Goal: Task Accomplishment & Management: Use online tool/utility

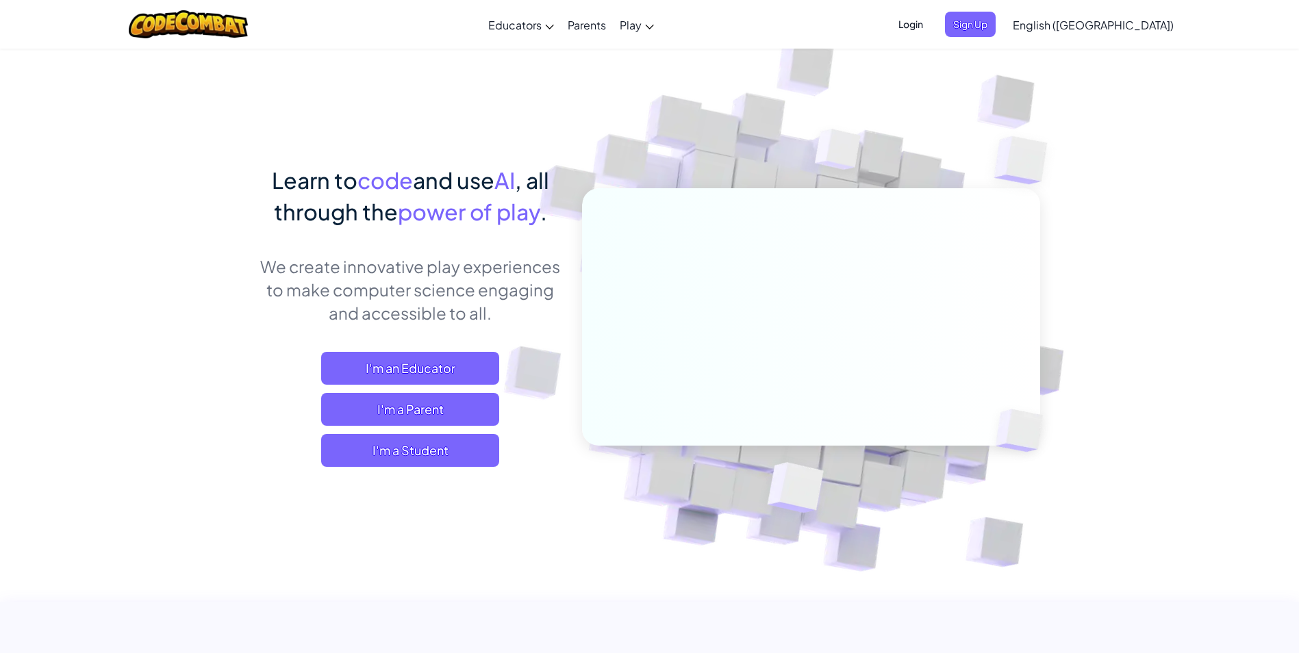
click at [931, 26] on span "Login" at bounding box center [910, 24] width 41 height 25
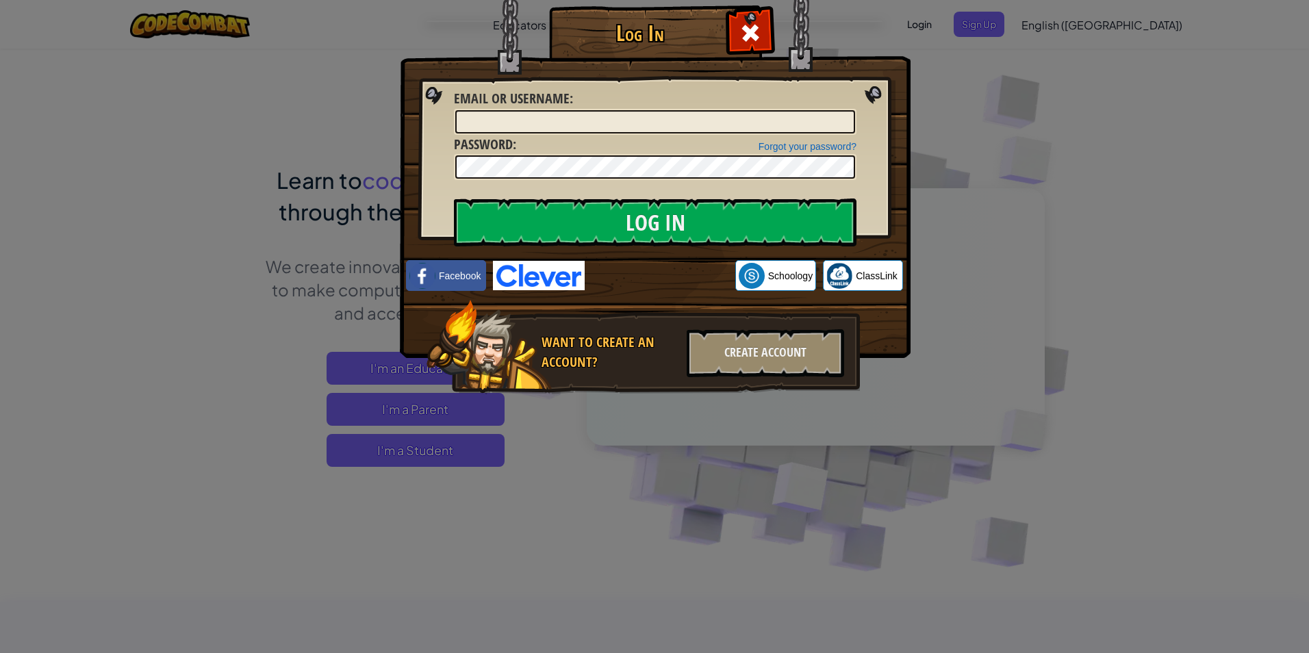
click at [552, 277] on img at bounding box center [539, 275] width 92 height 29
click at [847, 270] on img at bounding box center [839, 276] width 26 height 26
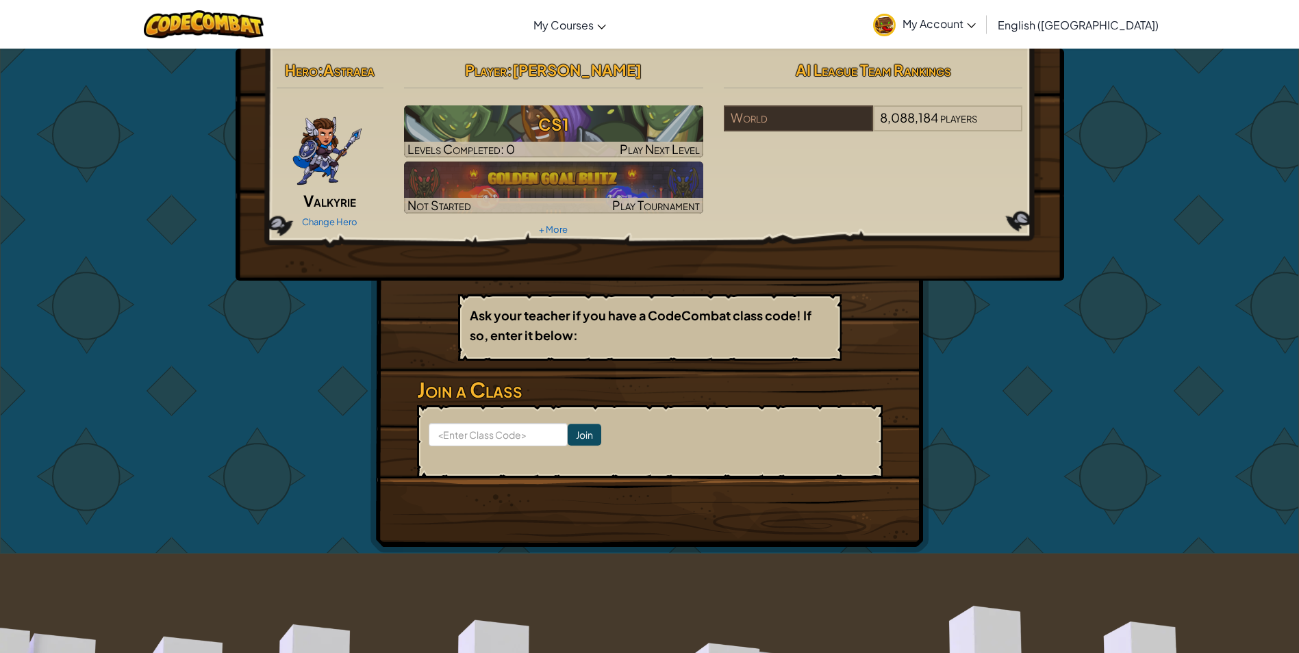
click at [976, 27] on span "My Account" at bounding box center [938, 23] width 73 height 14
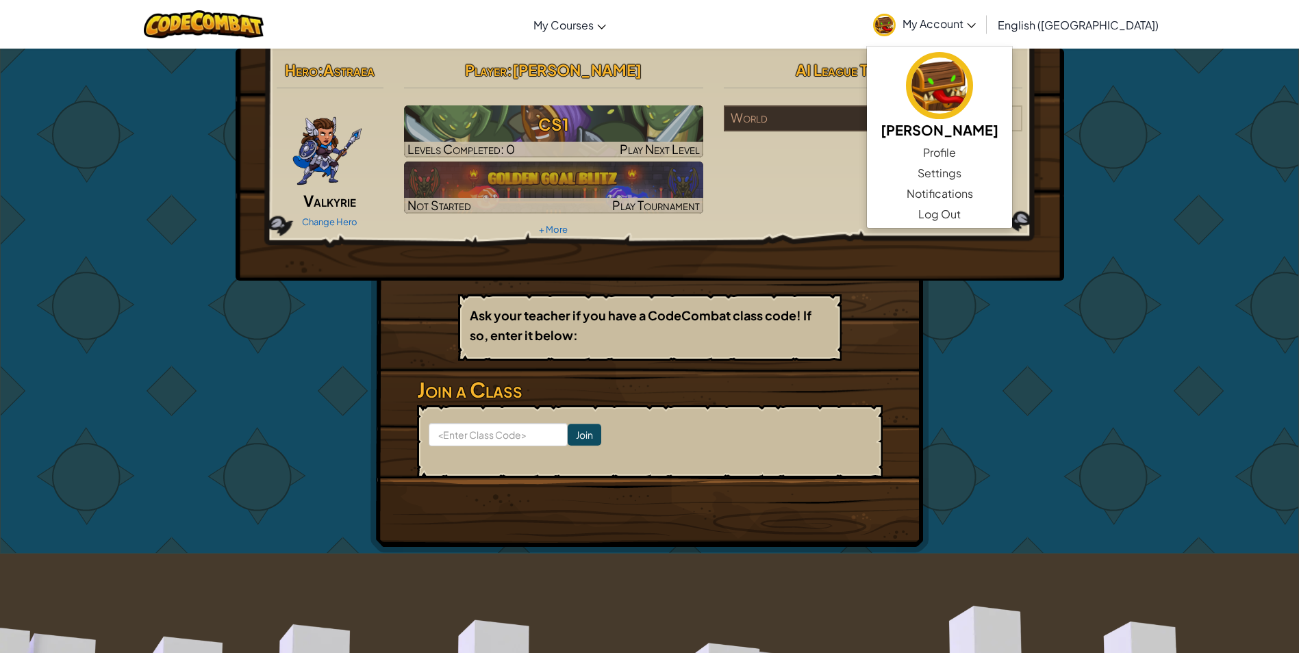
click at [976, 20] on span "My Account" at bounding box center [938, 23] width 73 height 14
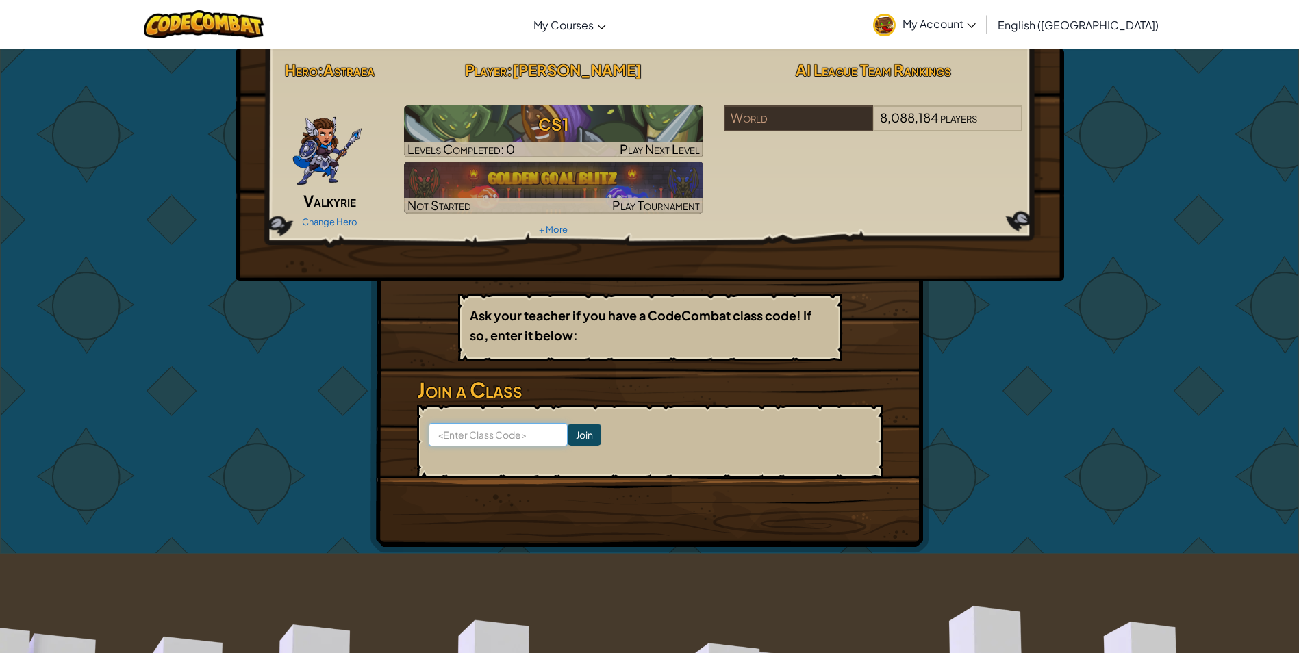
click at [476, 433] on input at bounding box center [498, 434] width 139 height 23
type input "NoseSoapGlass"
click input "Join" at bounding box center [585, 435] width 34 height 22
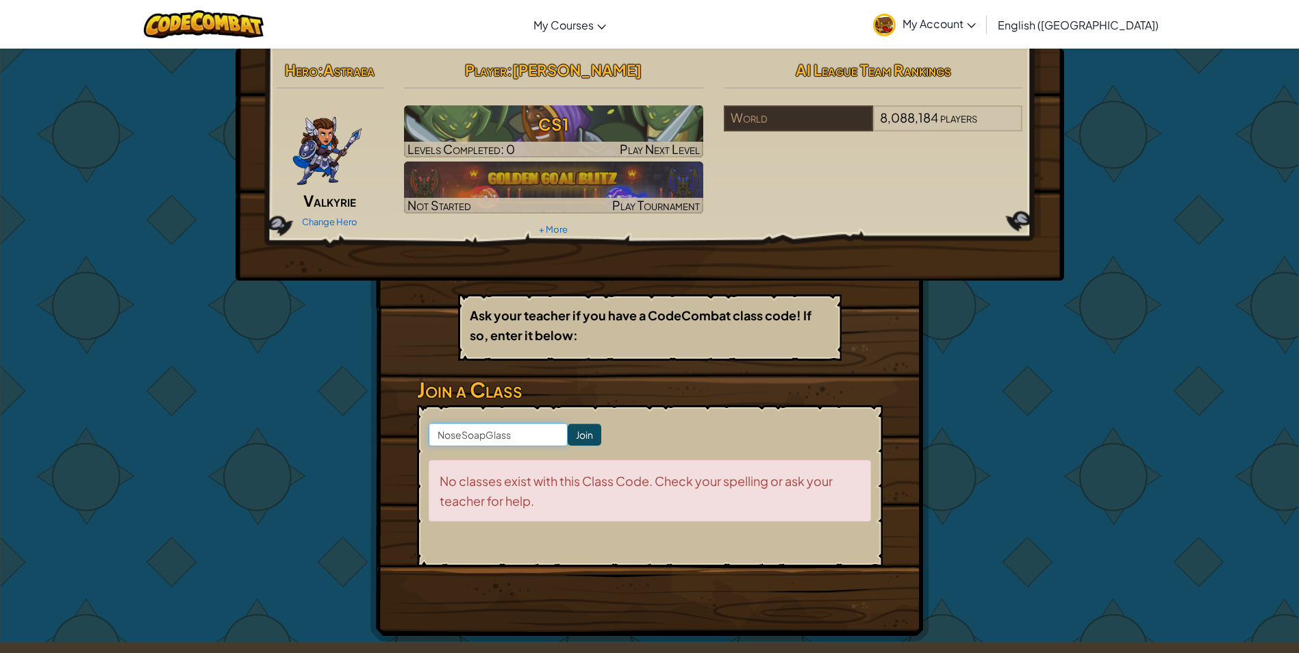
click at [515, 439] on input "NoseSoapGlass" at bounding box center [498, 434] width 139 height 23
type input "NoseSoupGlass"
click at [568, 433] on input "Join" at bounding box center [585, 435] width 34 height 22
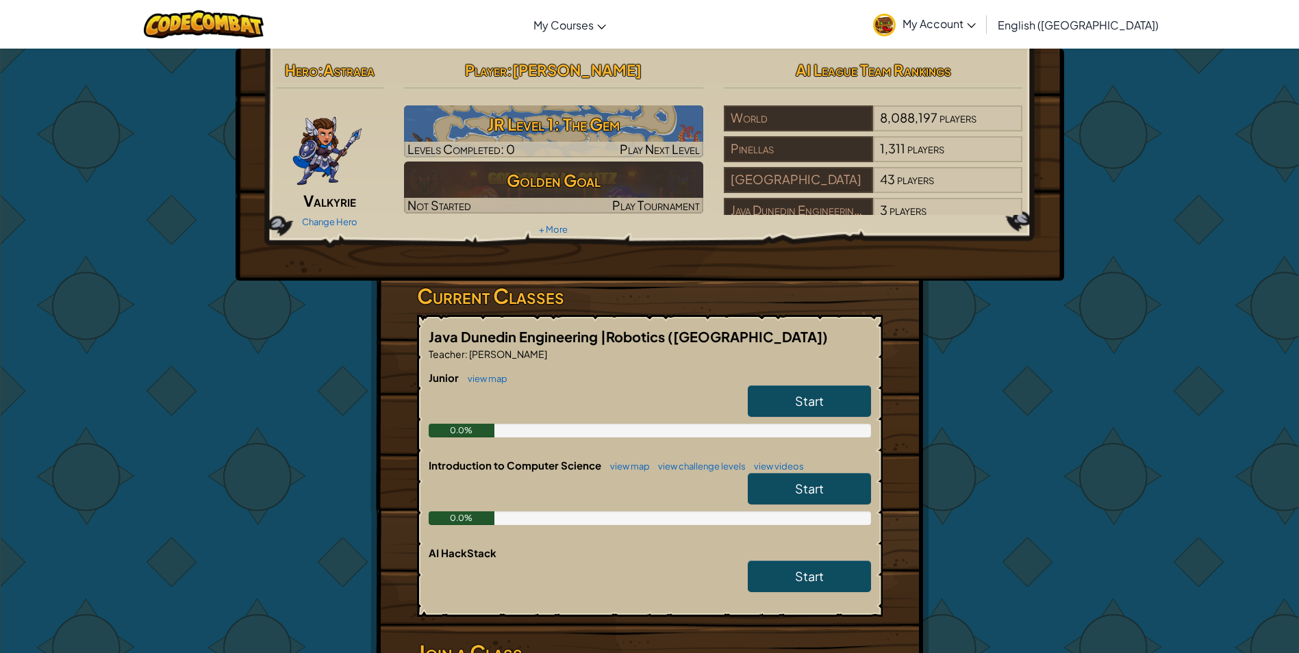
click at [800, 376] on h6 "Junior view map" at bounding box center [650, 377] width 442 height 15
click at [783, 402] on link "Start" at bounding box center [809, 400] width 123 height 31
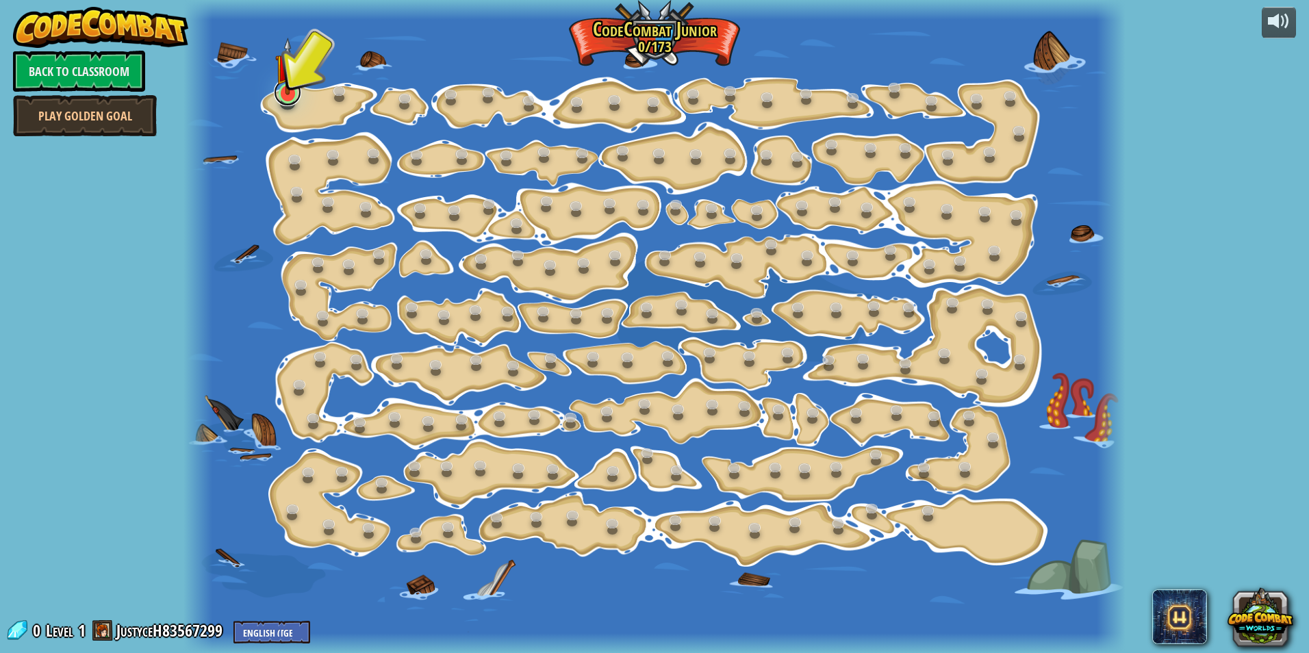
click at [287, 100] on link at bounding box center [287, 92] width 27 height 27
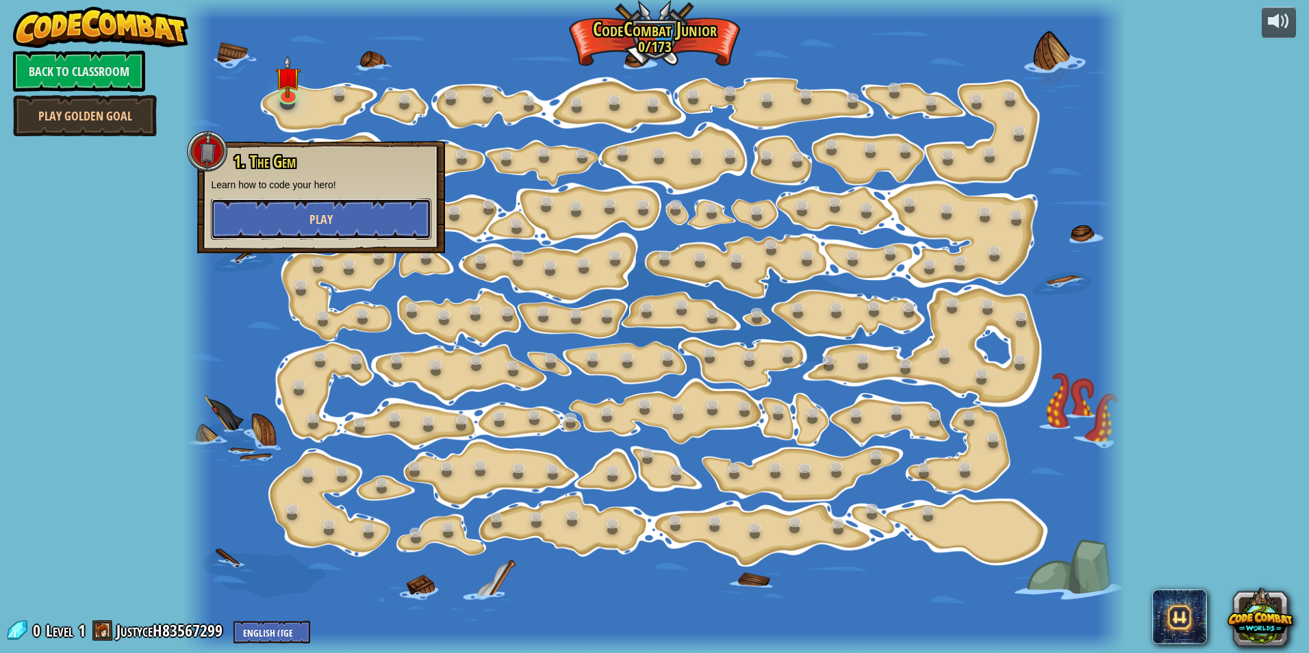
click at [281, 216] on button "Play" at bounding box center [321, 219] width 220 height 41
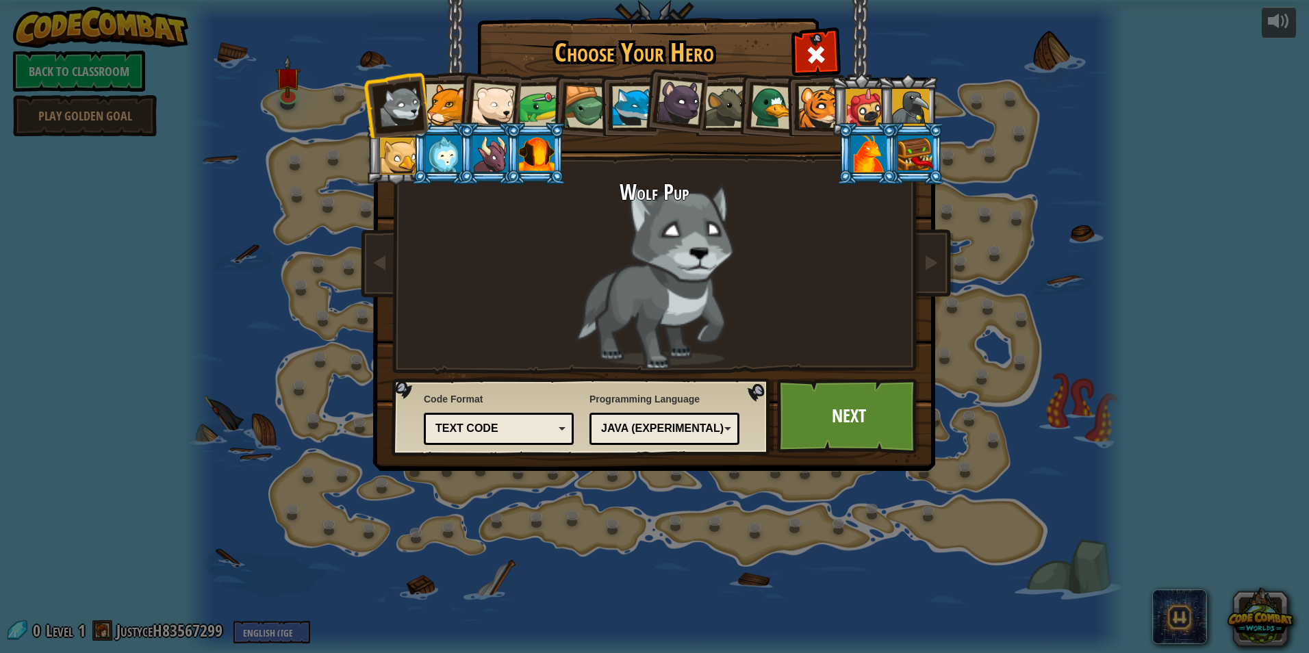
click at [910, 144] on div at bounding box center [915, 154] width 36 height 37
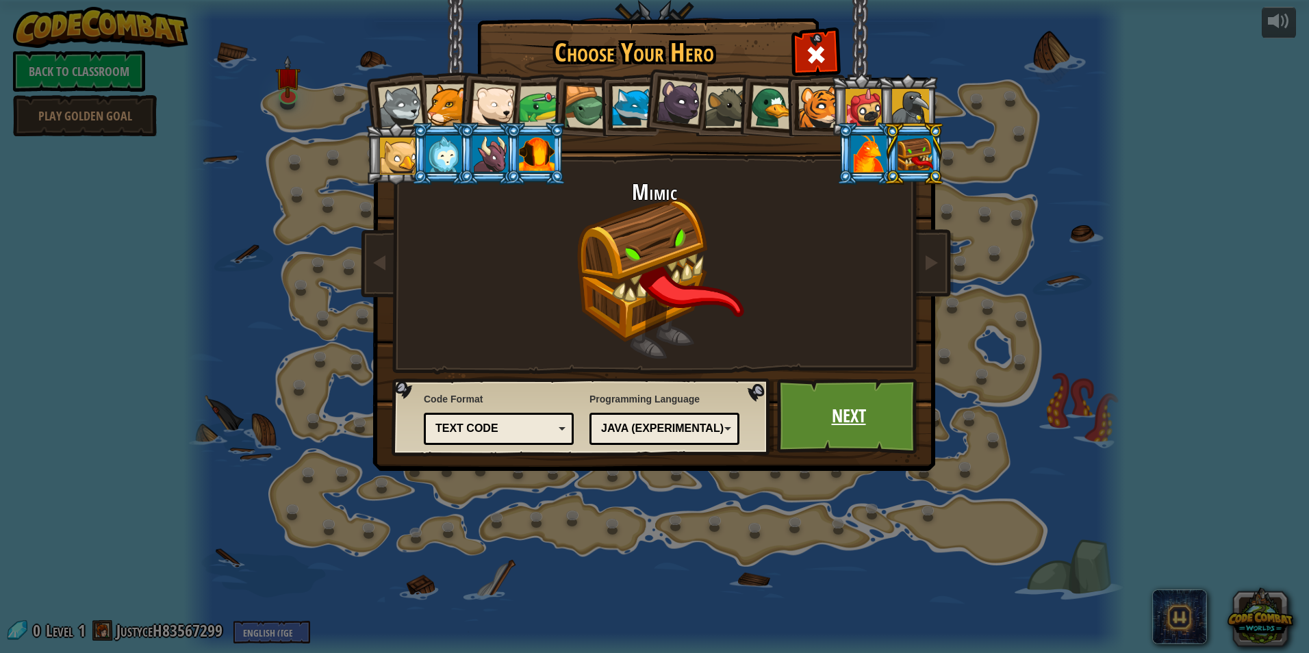
drag, startPoint x: 854, startPoint y: 405, endPoint x: 854, endPoint y: 422, distance: 17.8
click at [854, 422] on link "Next" at bounding box center [848, 416] width 143 height 75
